Goal: Check status: Check status

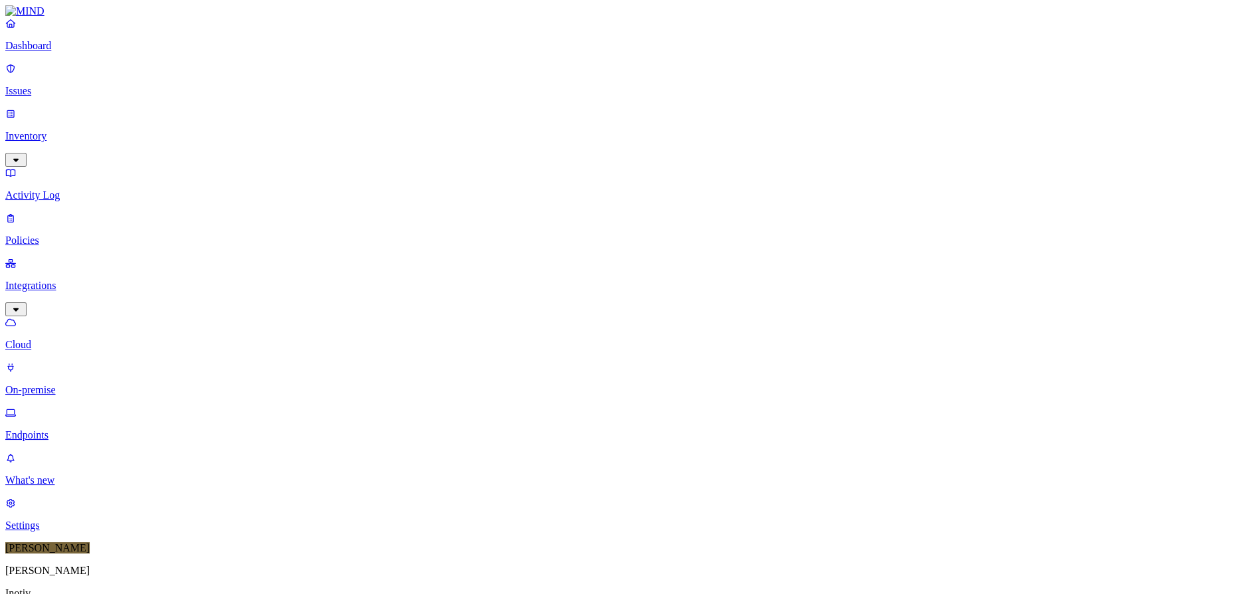
click at [390, 75] on div "Online" at bounding box center [390, 84] width 0 height 36
click at [390, 152] on div "Paused" at bounding box center [390, 164] width 0 height 24
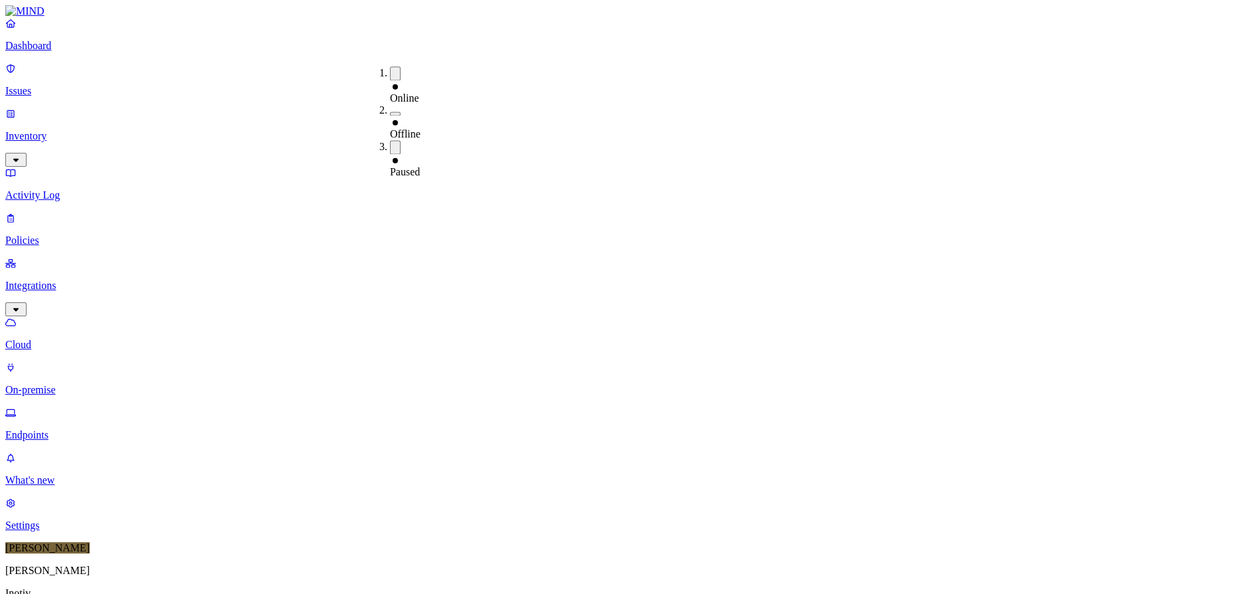
click at [390, 80] on div "Online" at bounding box center [390, 92] width 0 height 24
click at [390, 114] on div "Offline" at bounding box center [390, 126] width 0 height 24
click at [390, 154] on div "Paused" at bounding box center [390, 166] width 0 height 24
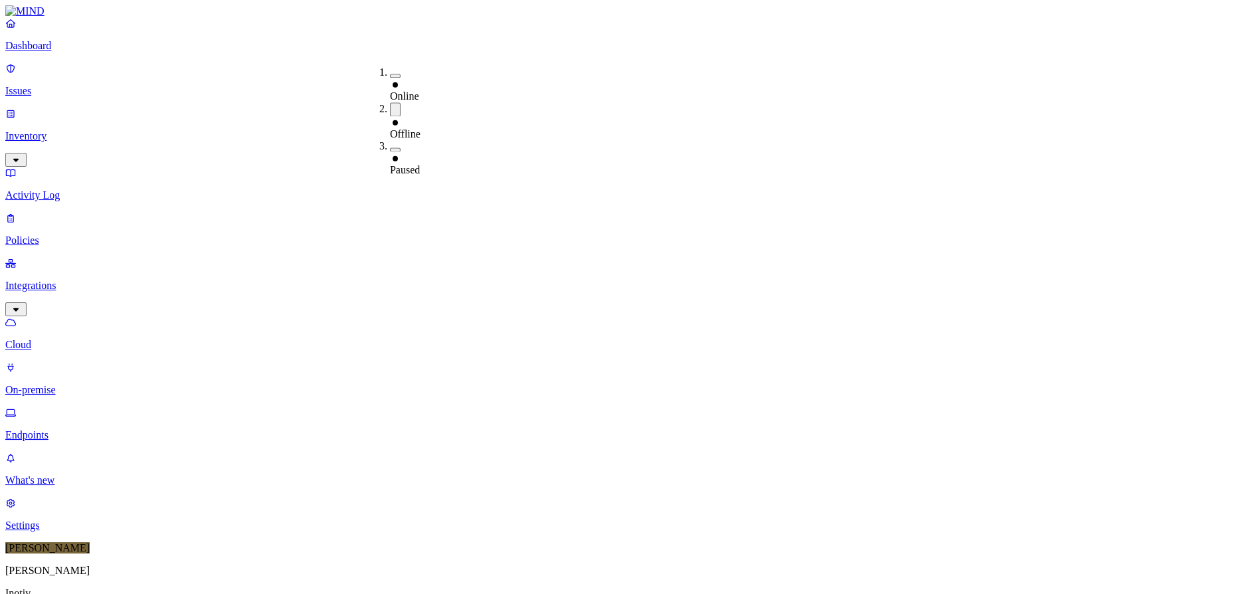
click at [390, 78] on div "Online" at bounding box center [390, 90] width 0 height 24
click at [390, 118] on div "Offline" at bounding box center [390, 130] width 0 height 24
click at [390, 116] on div "Offline" at bounding box center [390, 128] width 0 height 24
click at [390, 80] on div "Online" at bounding box center [390, 92] width 0 height 24
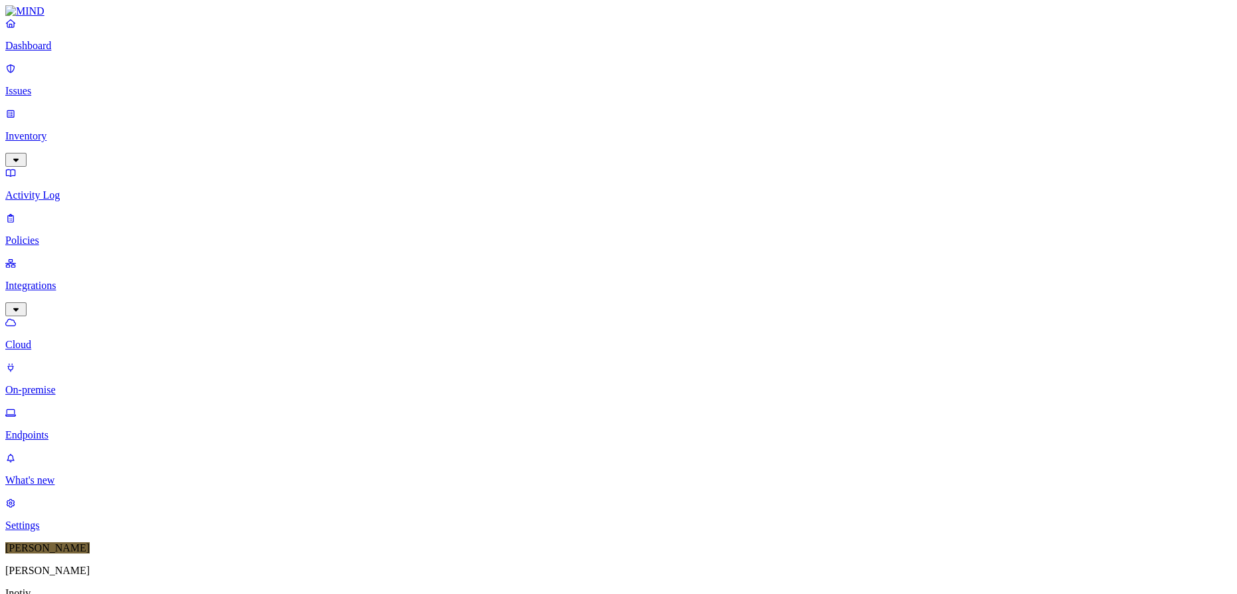
scroll to position [0, 0]
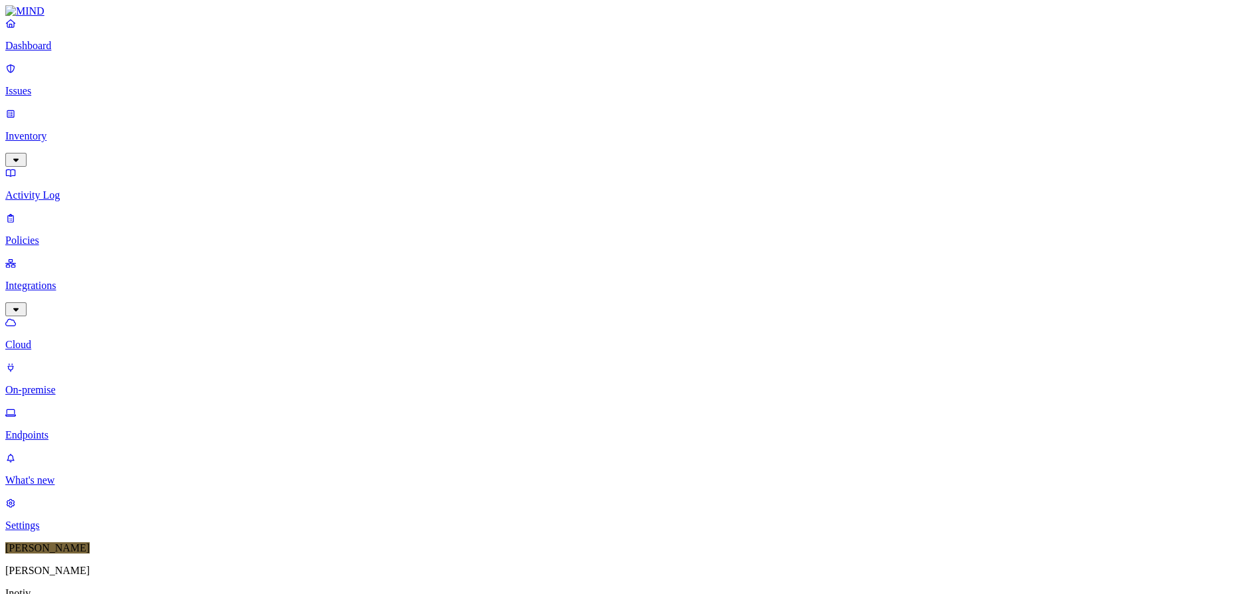
scroll to position [340, 0]
